Goal: Transaction & Acquisition: Subscribe to service/newsletter

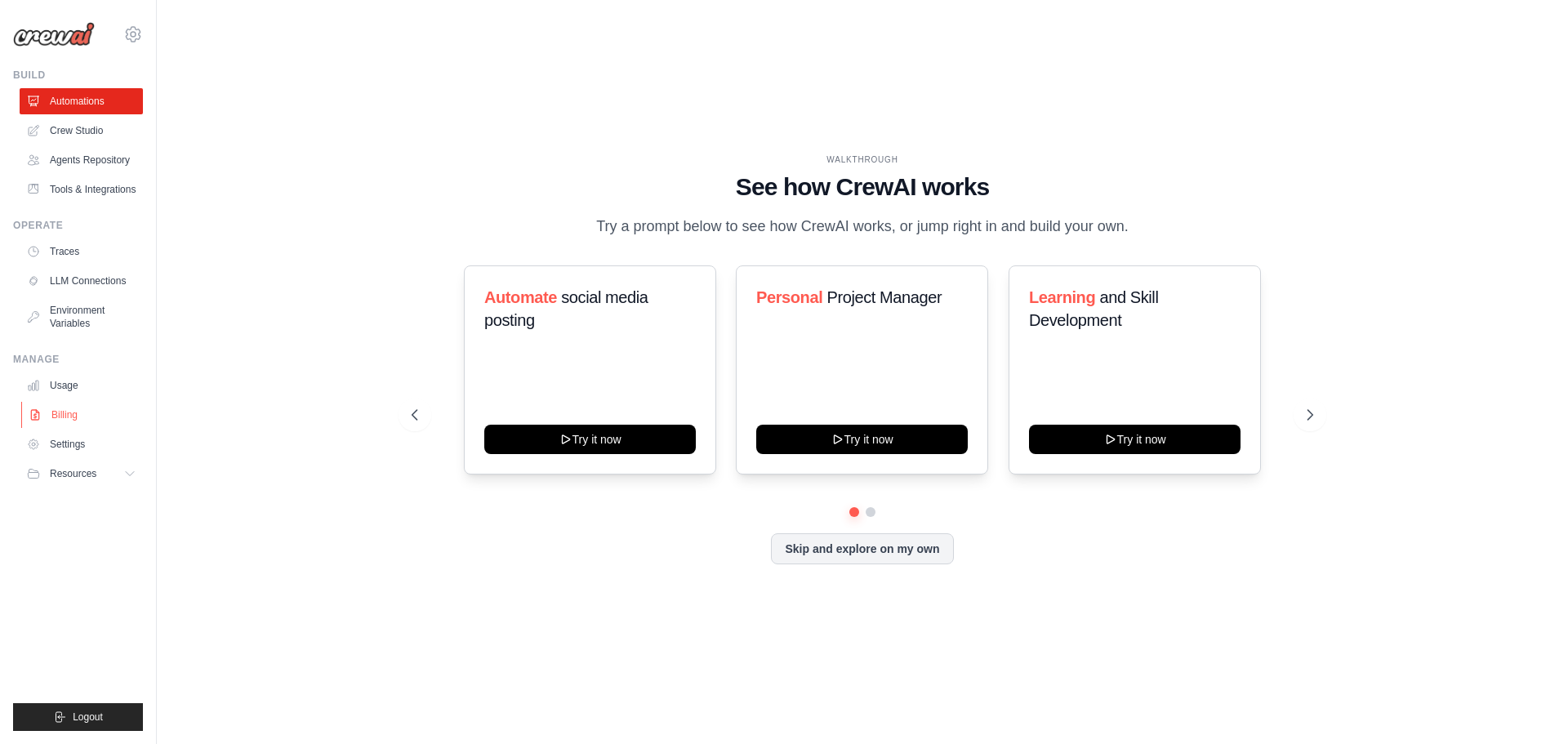
click at [74, 418] on link "Billing" at bounding box center [82, 414] width 123 height 26
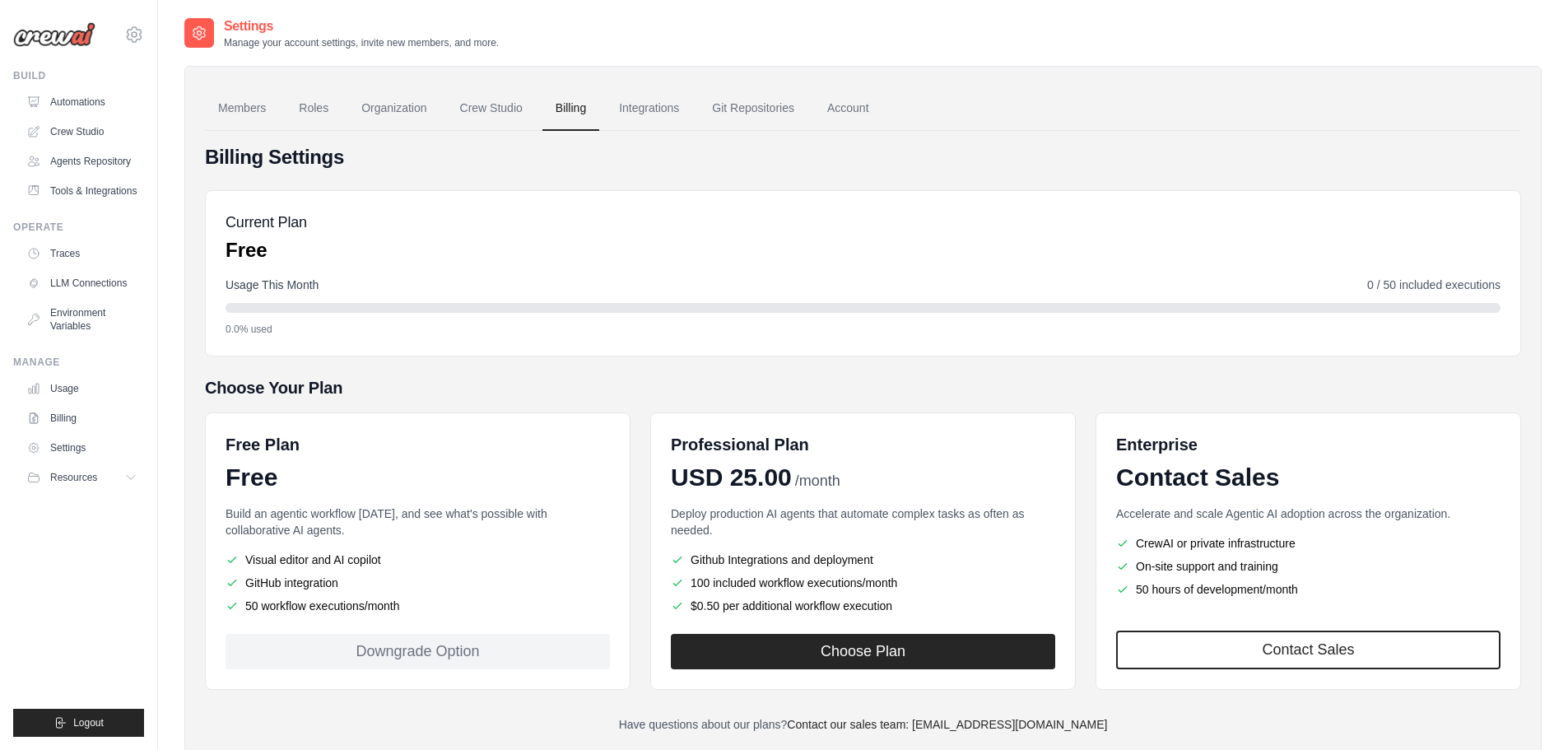
click at [75, 421] on link "Billing" at bounding box center [81, 418] width 124 height 27
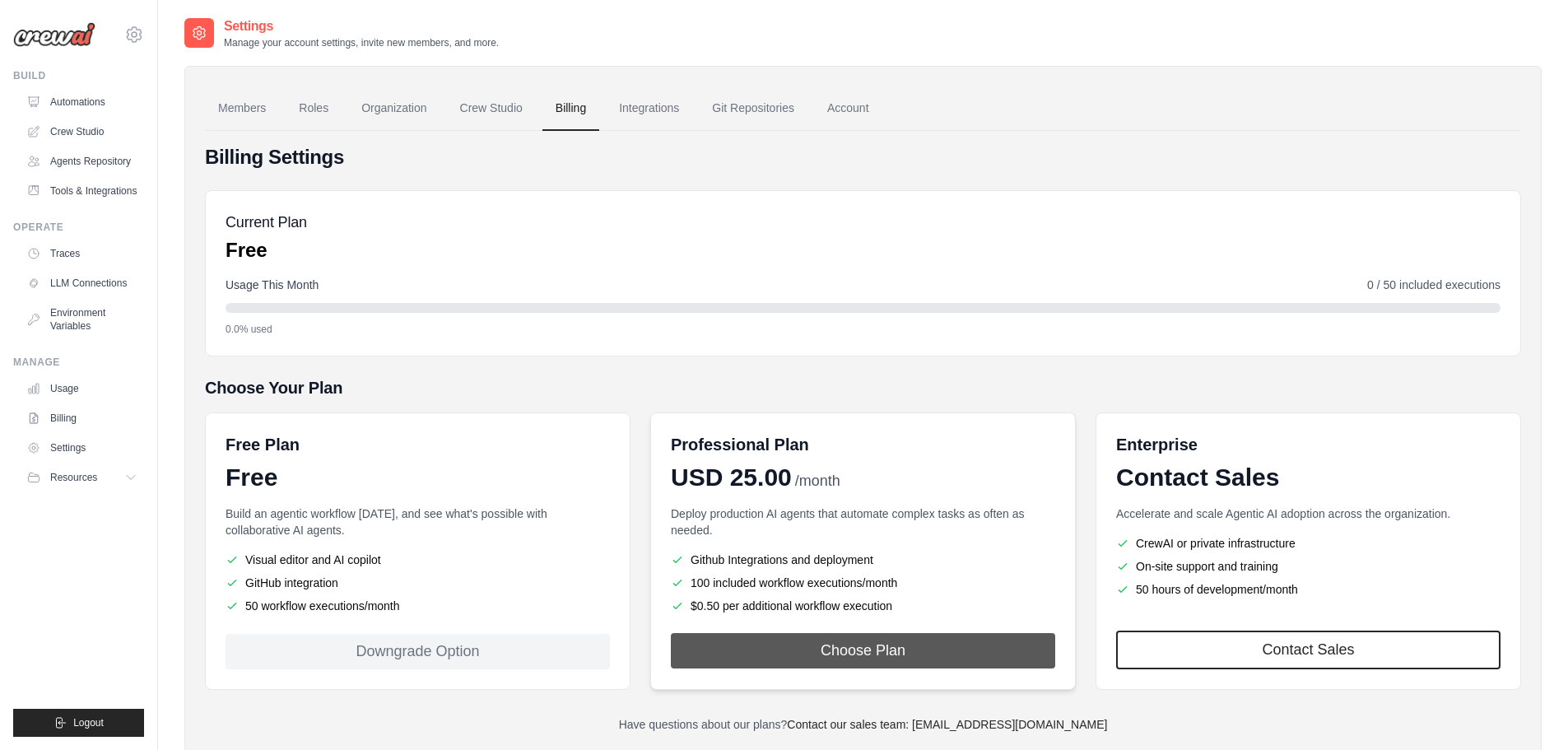
click at [930, 644] on button "Choose Plan" at bounding box center [862, 650] width 385 height 35
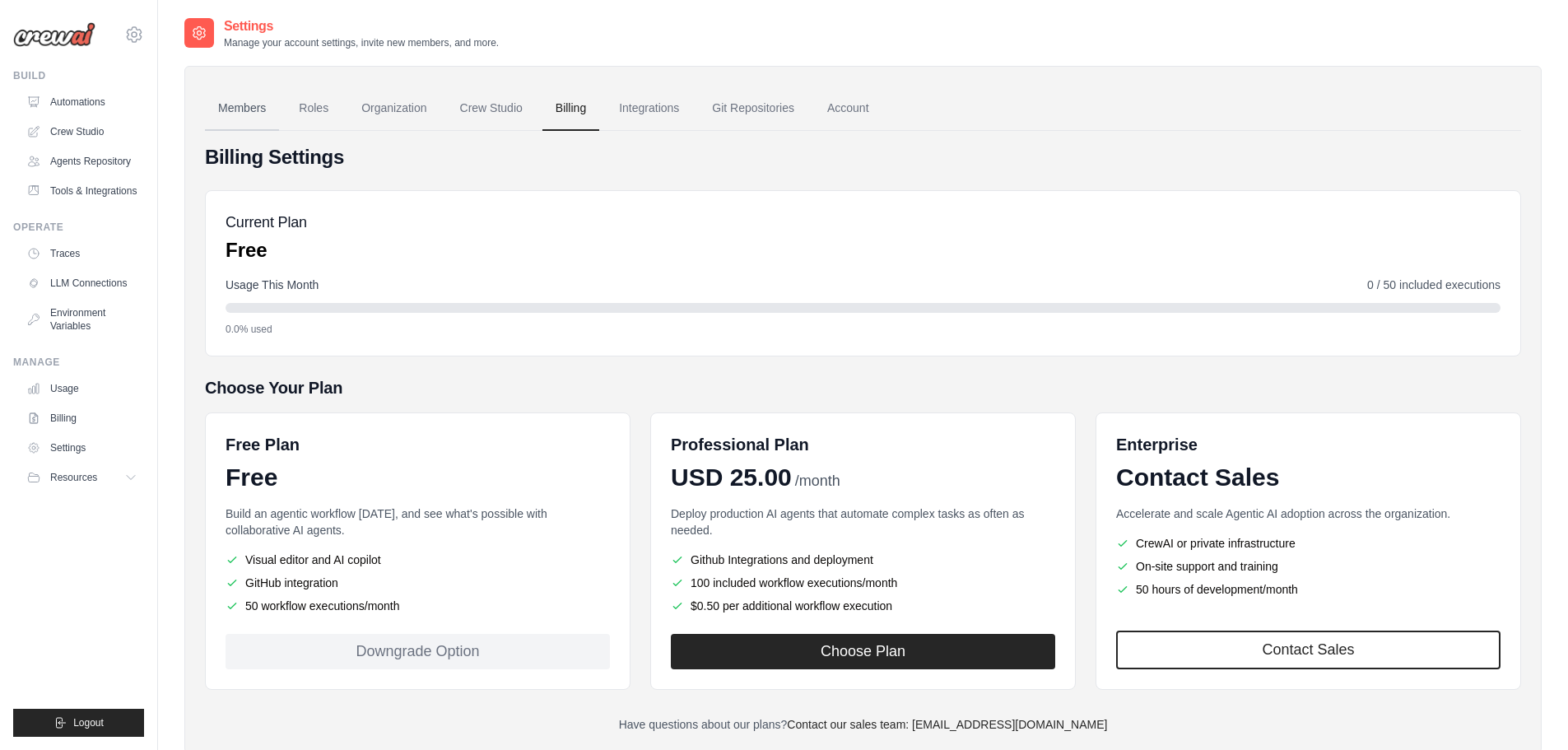
click at [244, 109] on link "Members" at bounding box center [241, 109] width 75 height 45
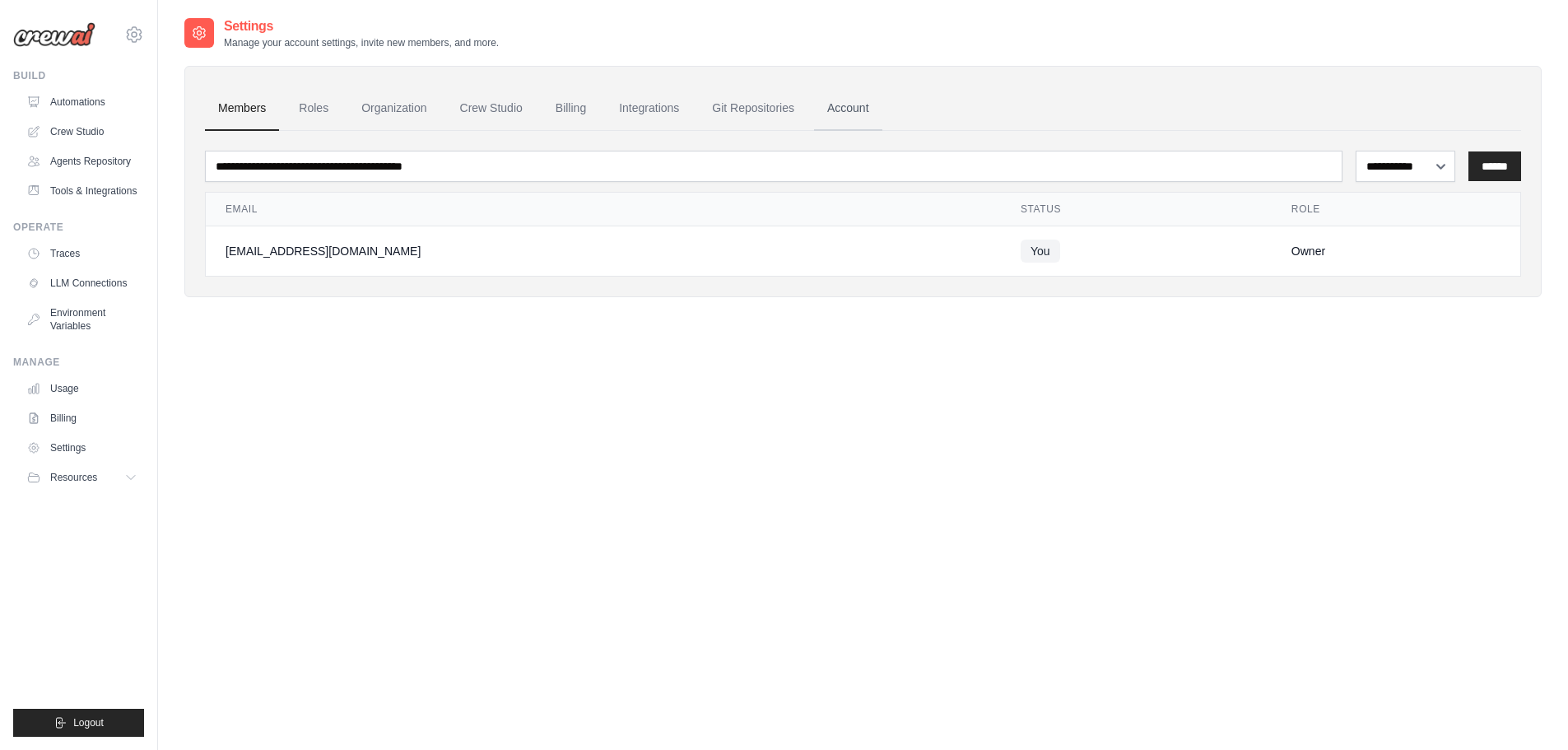
click at [837, 108] on link "Account" at bounding box center [849, 109] width 69 height 45
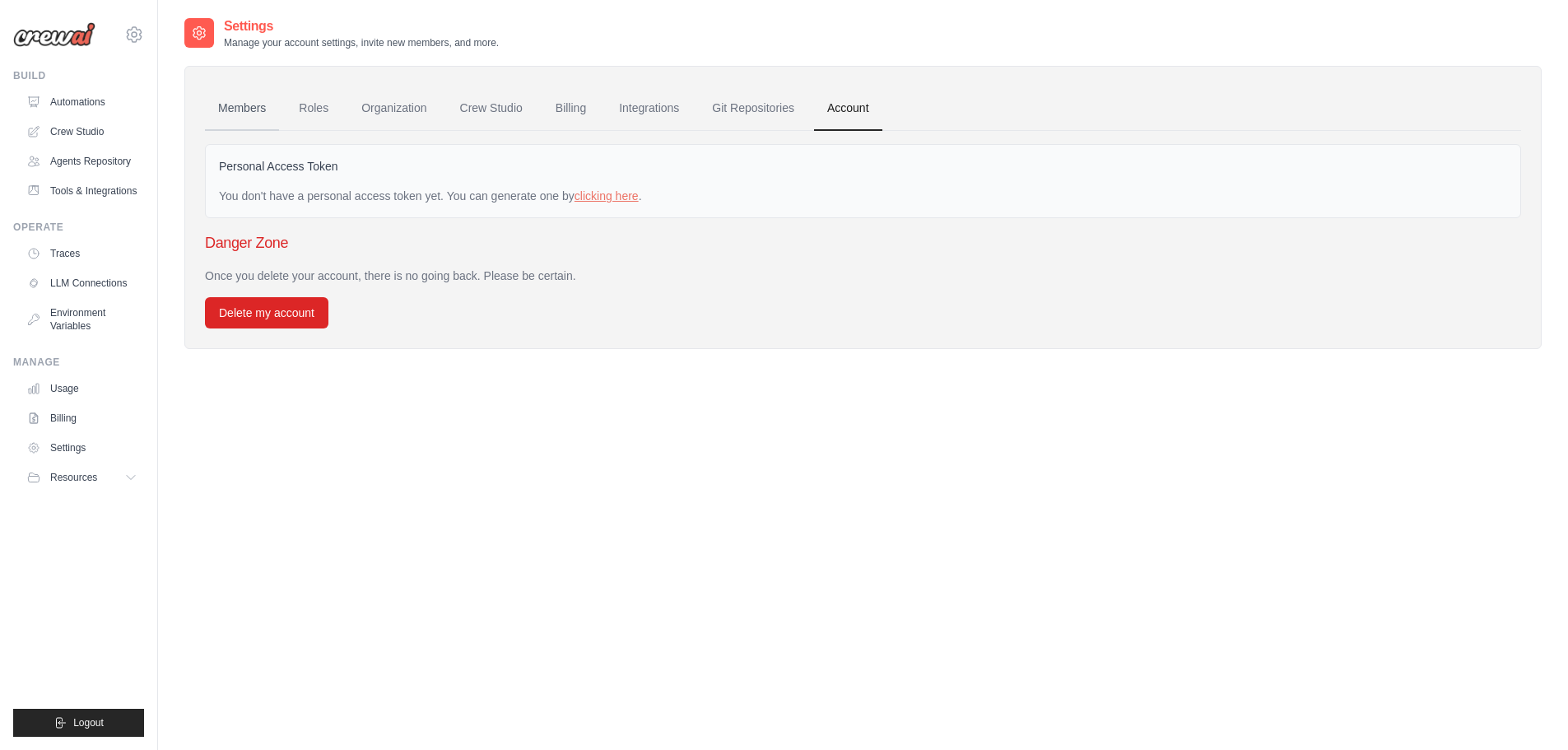
click at [255, 116] on link "Members" at bounding box center [241, 109] width 75 height 45
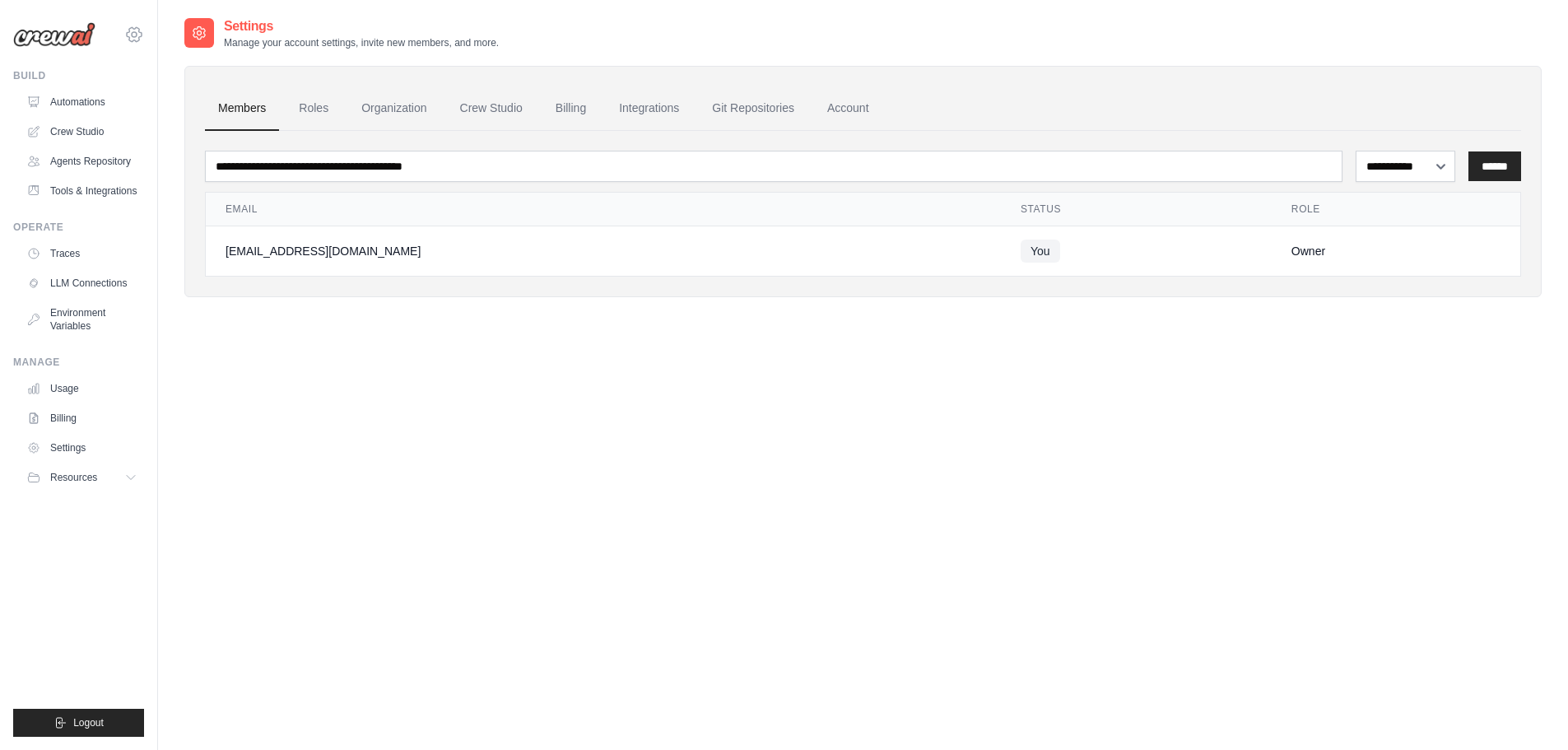
click at [132, 41] on icon at bounding box center [134, 34] width 15 height 14
click at [176, 105] on span "Settings" at bounding box center [204, 102] width 130 height 16
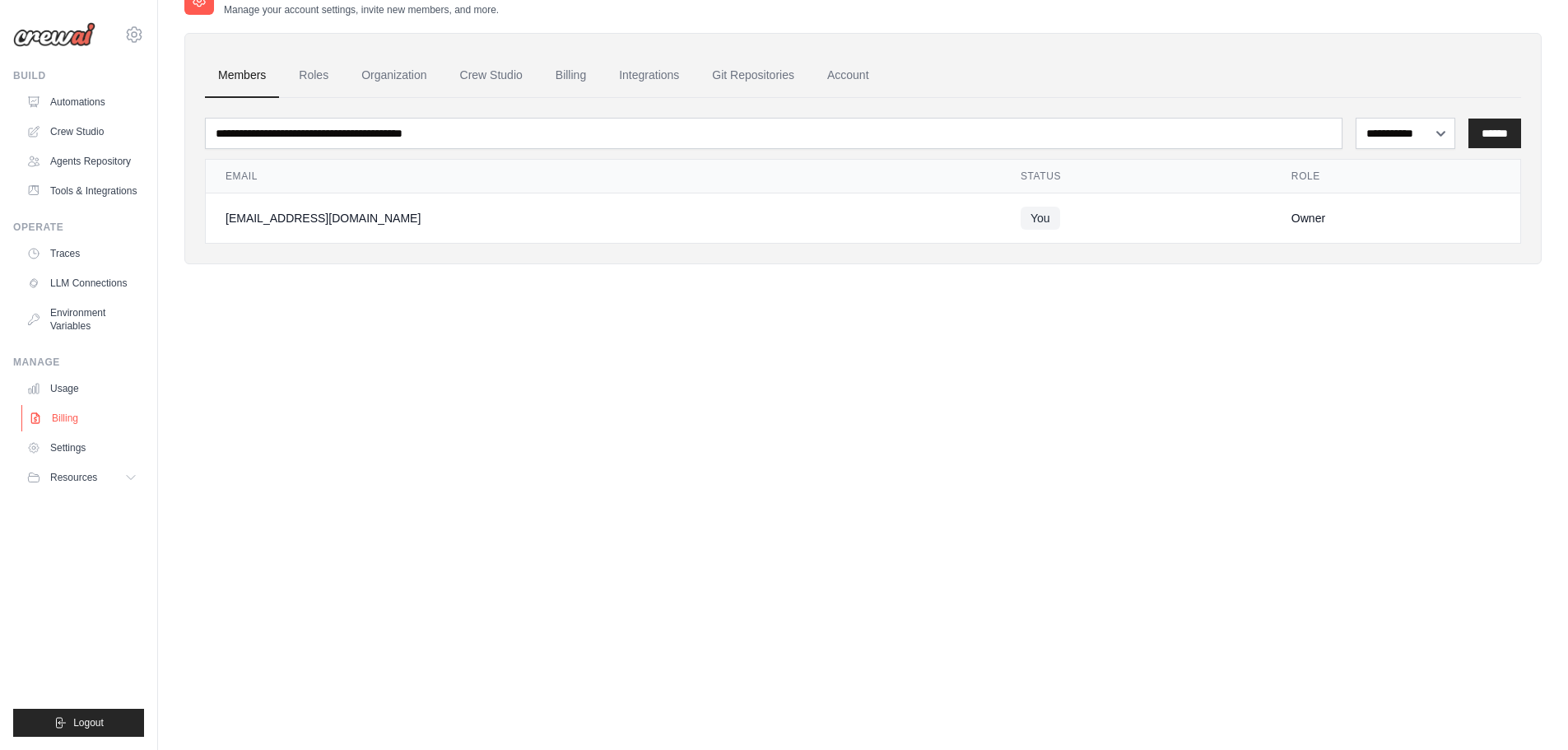
click at [54, 417] on link "Billing" at bounding box center [83, 418] width 124 height 27
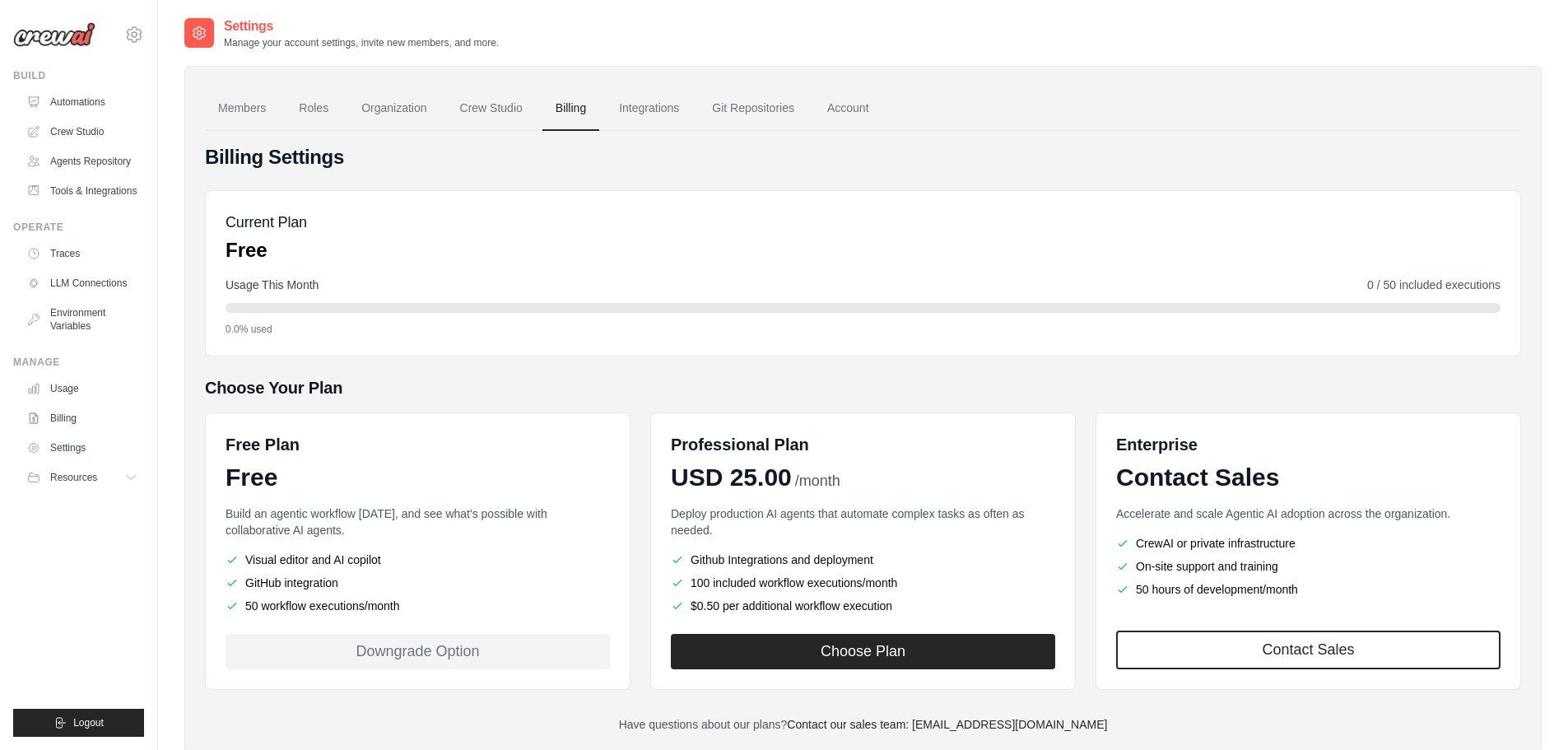
scroll to position [46, 0]
